Goal: Task Accomplishment & Management: Manage account settings

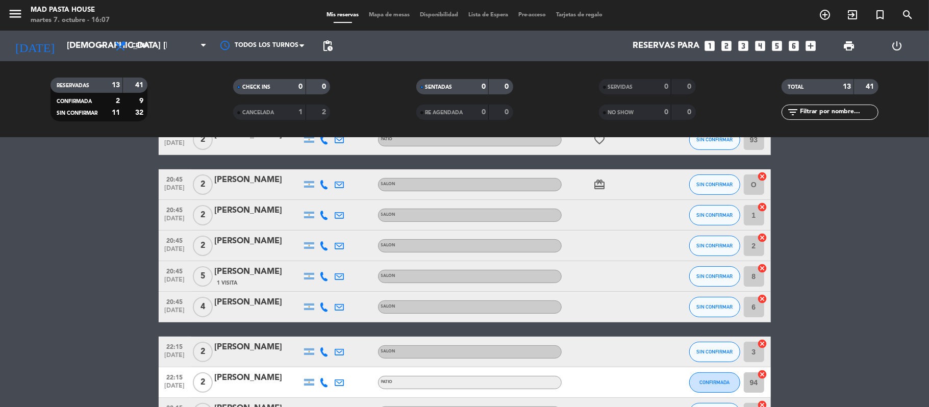
scroll to position [272, 0]
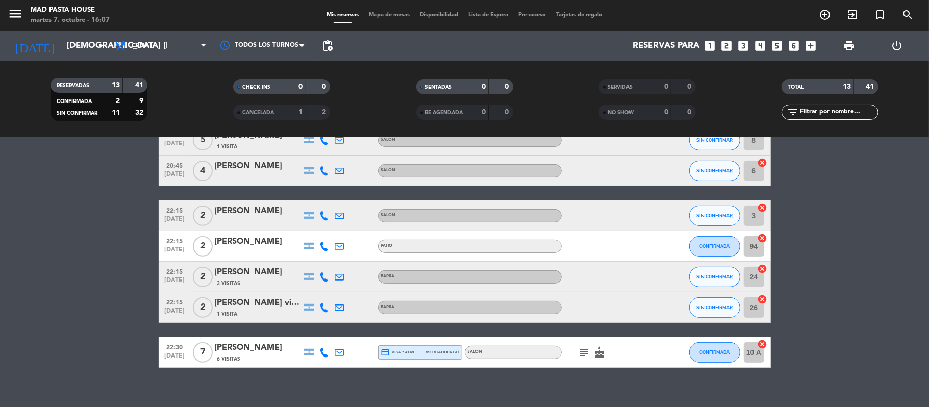
click at [249, 347] on div "[PERSON_NAME]" at bounding box center [258, 347] width 87 height 13
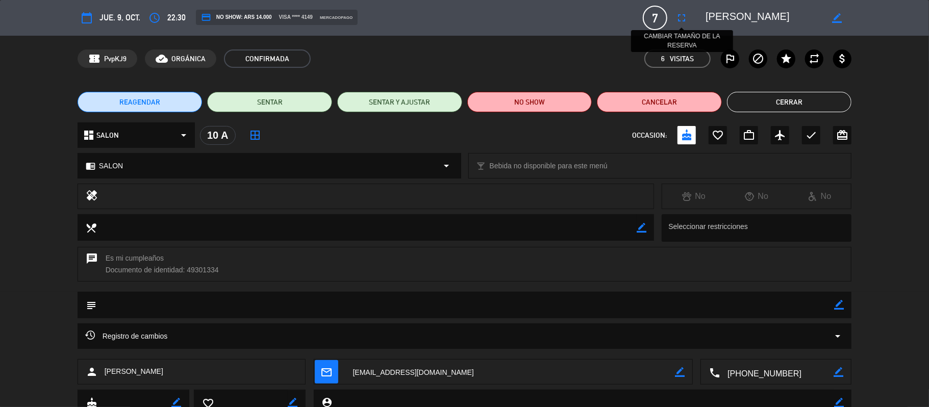
click at [678, 15] on icon "fullscreen" at bounding box center [681, 18] width 12 height 12
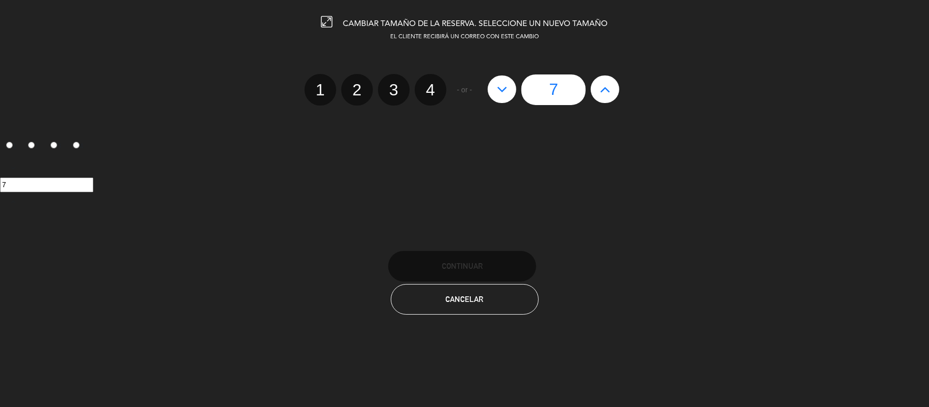
click at [611, 83] on button at bounding box center [605, 89] width 29 height 28
type input "8"
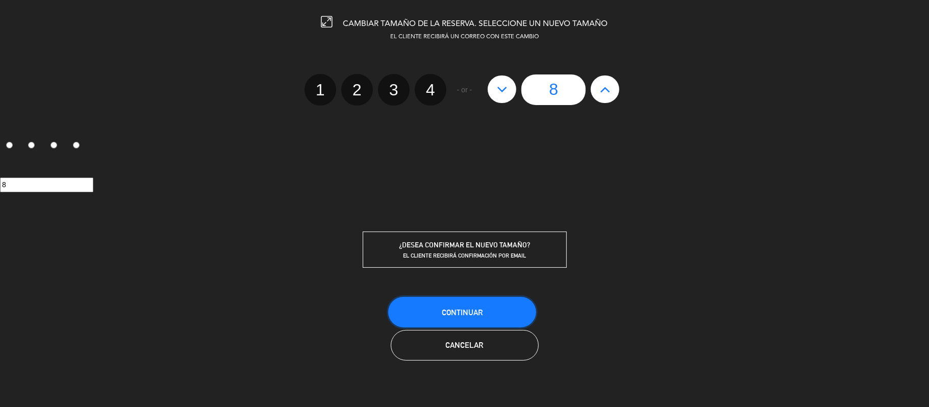
click at [456, 302] on button "Continuar" at bounding box center [462, 312] width 148 height 31
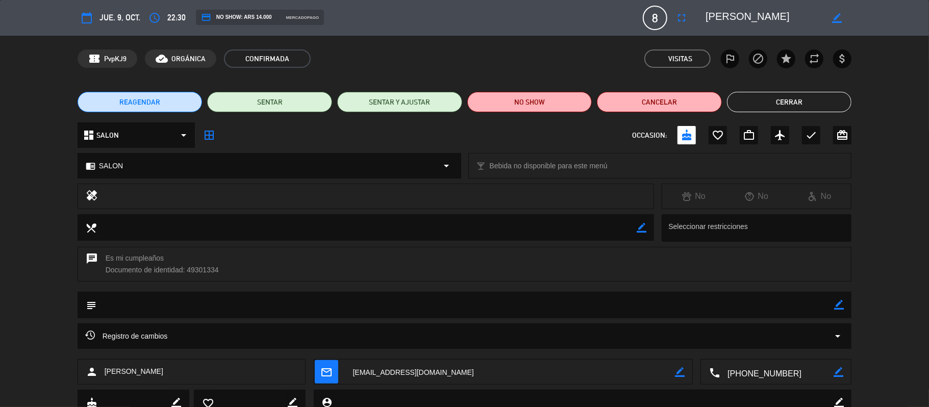
click at [779, 103] on button "Cerrar" at bounding box center [789, 102] width 125 height 20
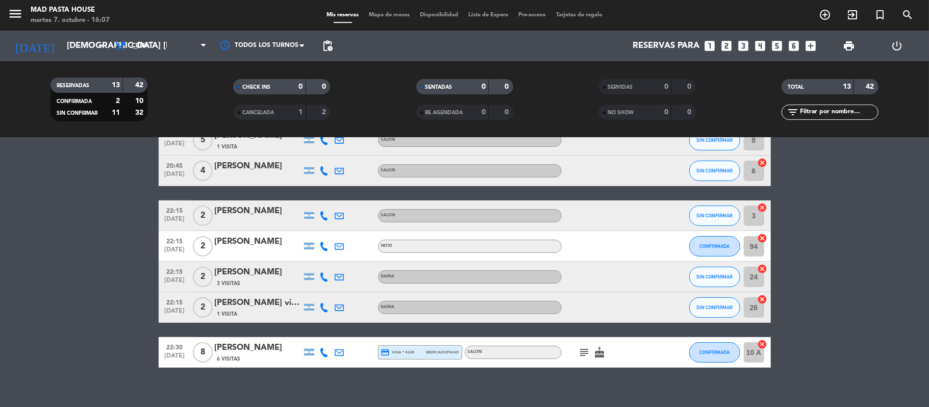
click at [52, 29] on div "menu Mad Pasta House martes 7. octubre - 16:07 Mis reservas Mapa de mesas Dispo…" at bounding box center [464, 15] width 929 height 31
click at [65, 58] on div "[DATE] jue. [DATE] arrow_drop_down" at bounding box center [59, 46] width 102 height 31
click at [62, 51] on input "[DEMOGRAPHIC_DATA] [DATE]" at bounding box center [117, 46] width 110 height 20
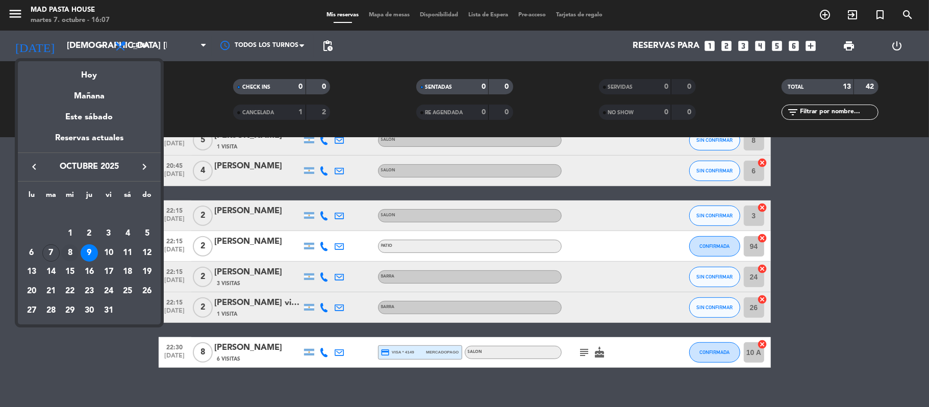
click at [69, 250] on div "8" at bounding box center [69, 252] width 17 height 17
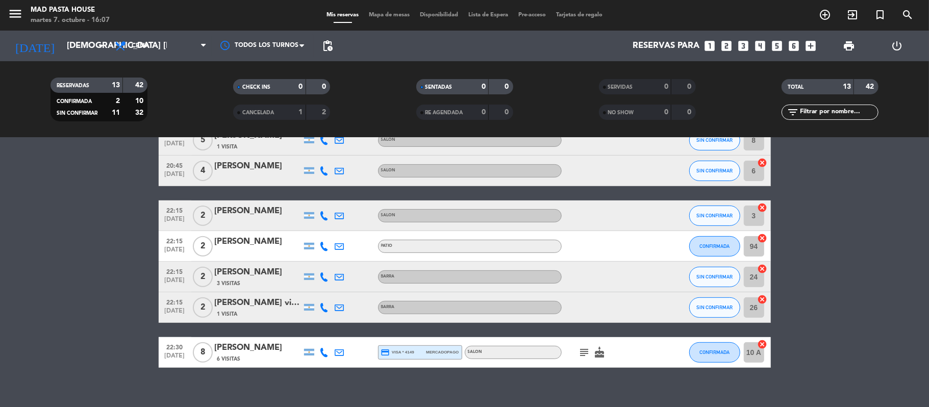
type input "mié. [DATE]"
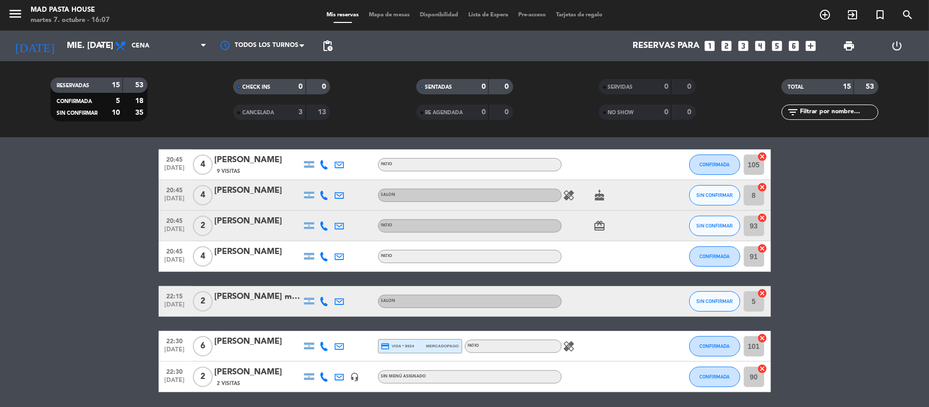
scroll to position [358, 0]
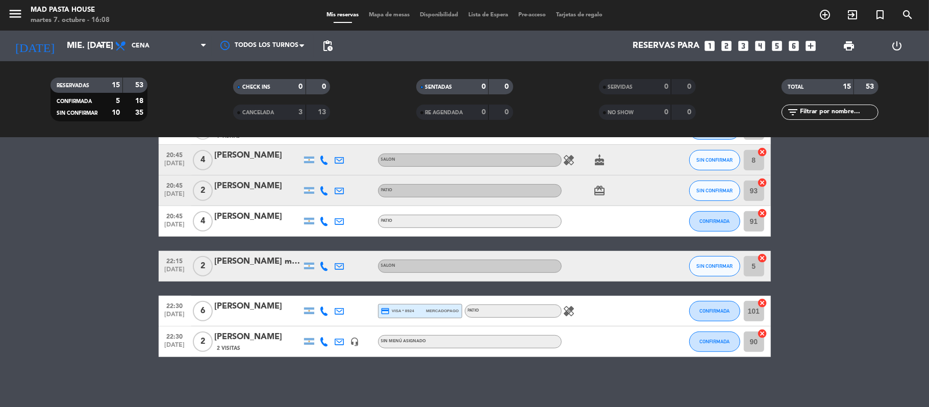
click at [398, 345] on div "Sin menú asignado" at bounding box center [470, 341] width 184 height 13
click at [255, 333] on div "20:00 [DATE] 2 [PERSON_NAME] 2 Visitas PATIO subject favorite_border SIN CONFIR…" at bounding box center [465, 92] width 612 height 531
click at [249, 345] on div "2 Visitas" at bounding box center [258, 348] width 87 height 9
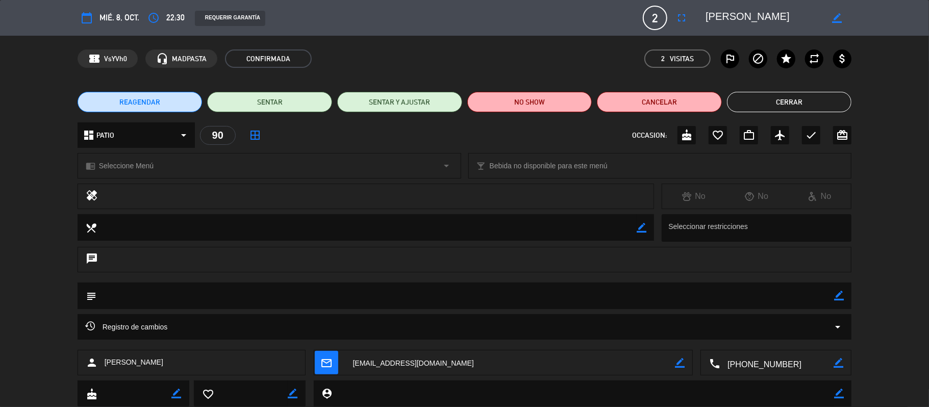
click at [115, 195] on div at bounding box center [376, 196] width 541 height 14
click at [130, 137] on div "dashboard PATIO arrow_drop_down" at bounding box center [136, 135] width 117 height 26
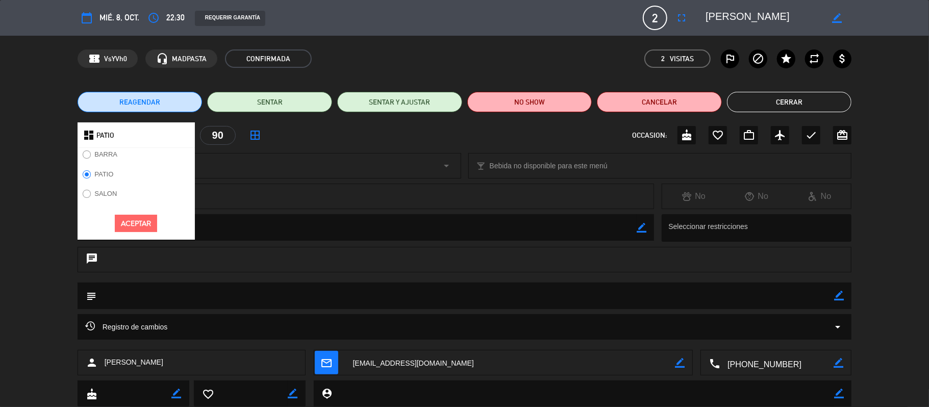
click at [137, 156] on div "BARRA" at bounding box center [136, 158] width 117 height 20
click at [240, 167] on div "chrome_reader_mode Seleccione Menú arrow_drop_down" at bounding box center [269, 166] width 383 height 24
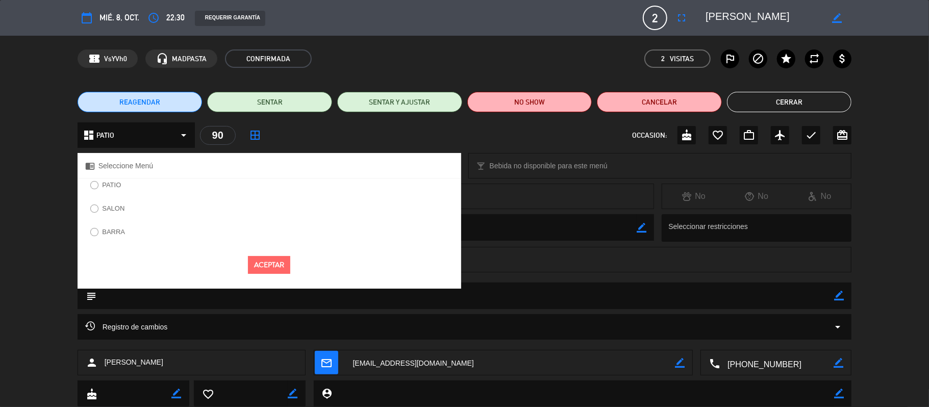
click at [106, 184] on label "PATIO" at bounding box center [111, 185] width 19 height 7
click at [272, 261] on button "Aceptar" at bounding box center [269, 265] width 42 height 18
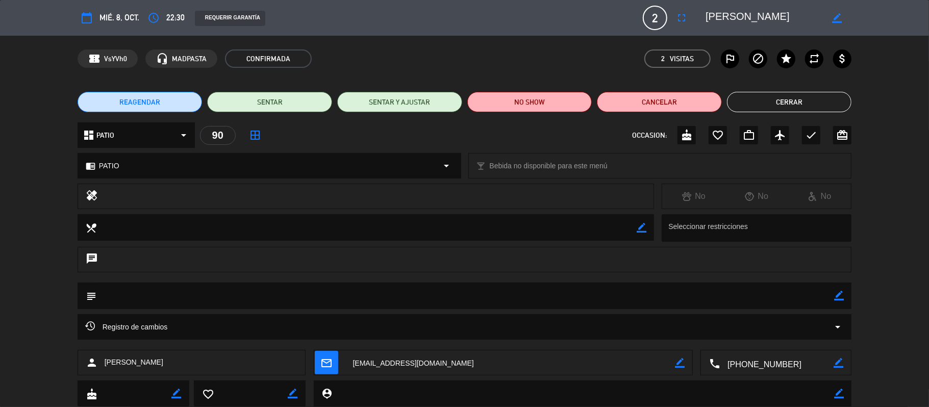
click at [770, 98] on button "Cerrar" at bounding box center [789, 102] width 125 height 20
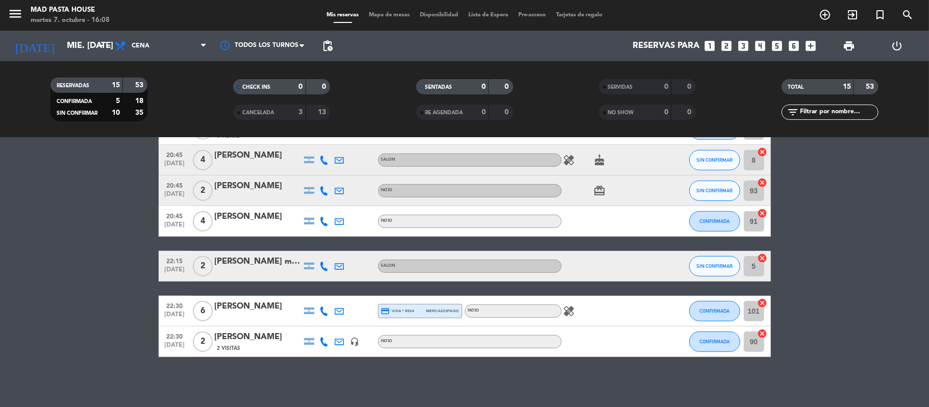
scroll to position [0, 0]
